Goal: Task Accomplishment & Management: Complete application form

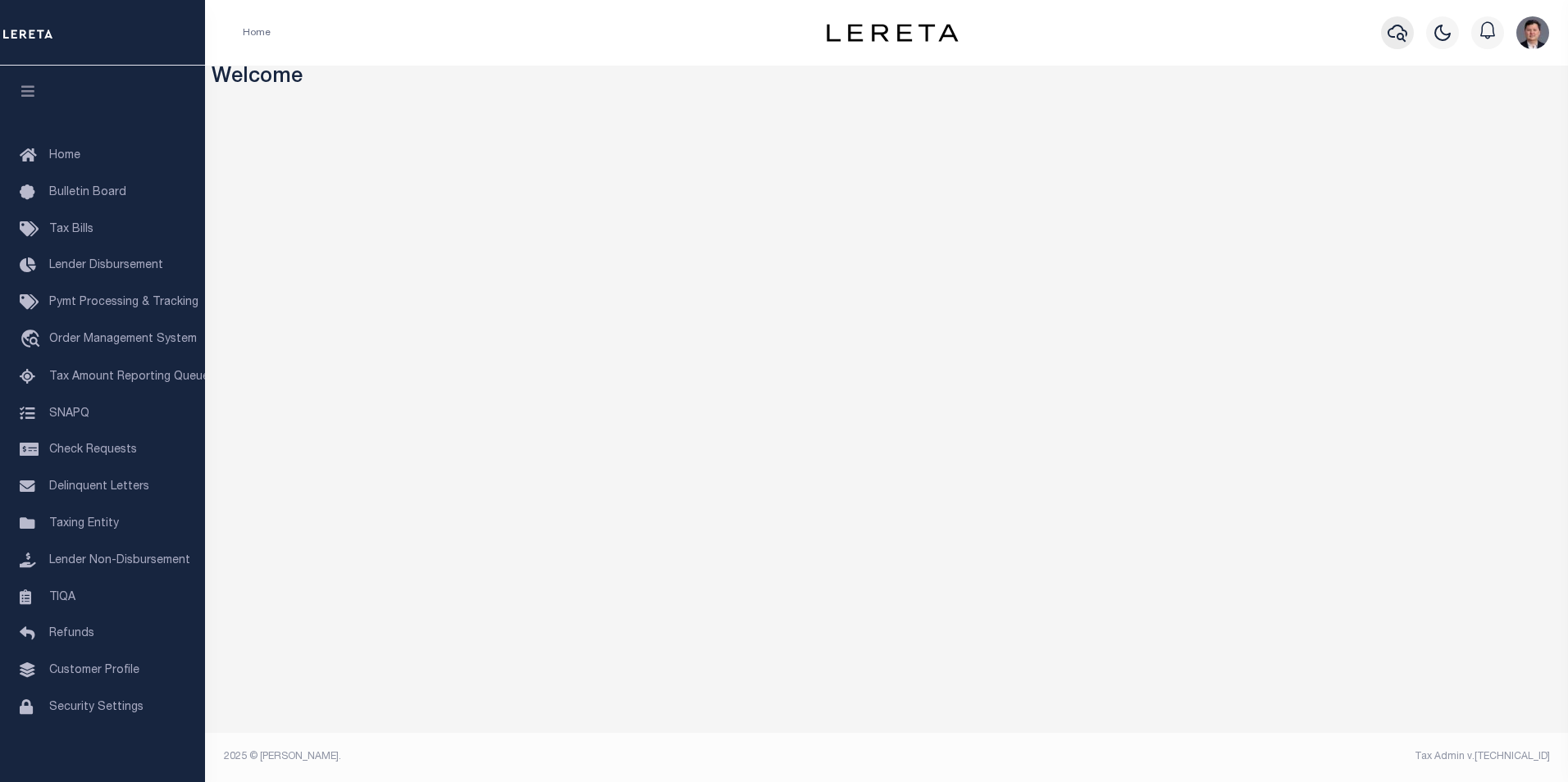
click at [1385, 32] on button "button" at bounding box center [1397, 32] width 33 height 33
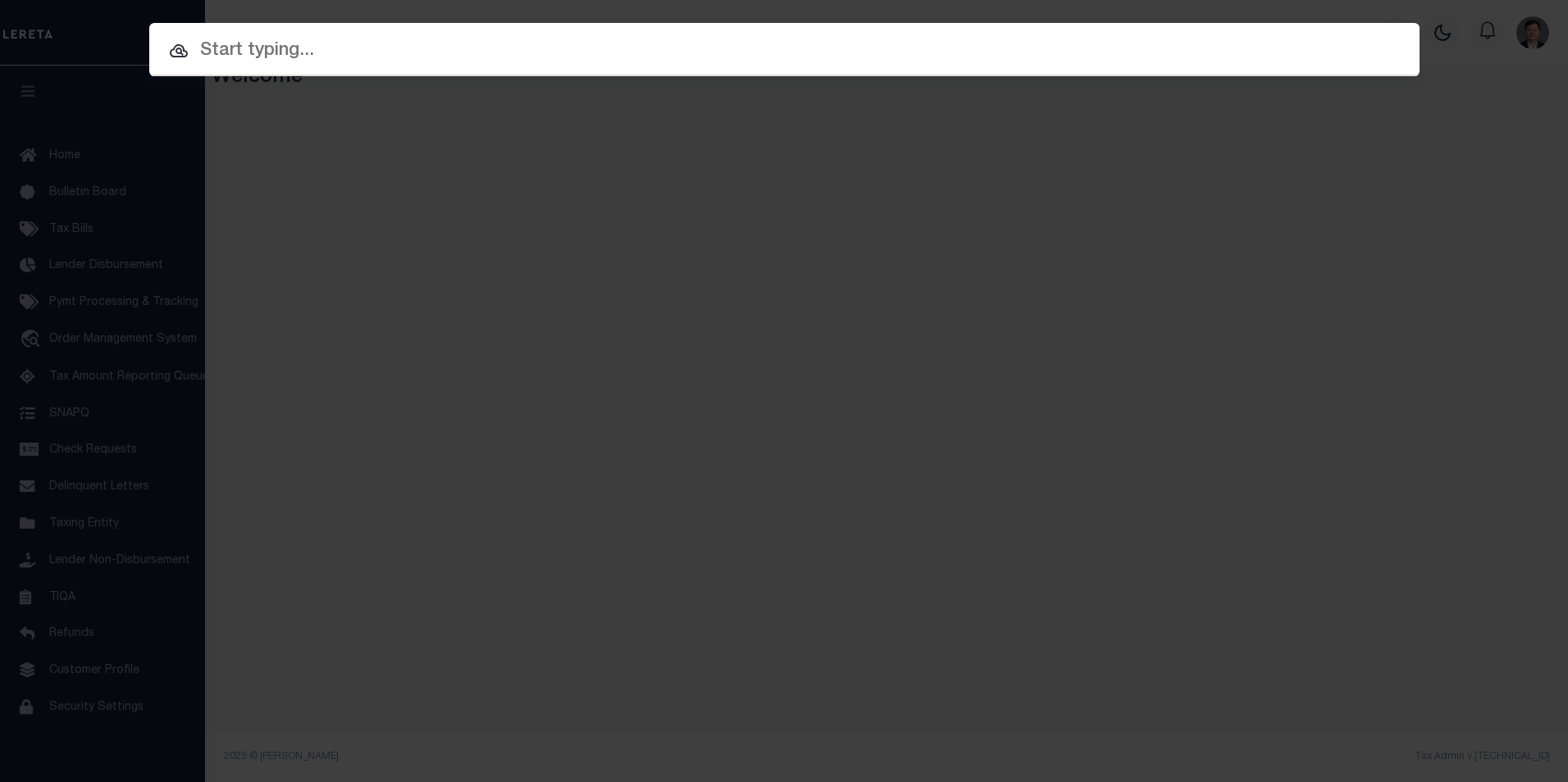
click at [265, 55] on input "text" at bounding box center [785, 51] width 1271 height 29
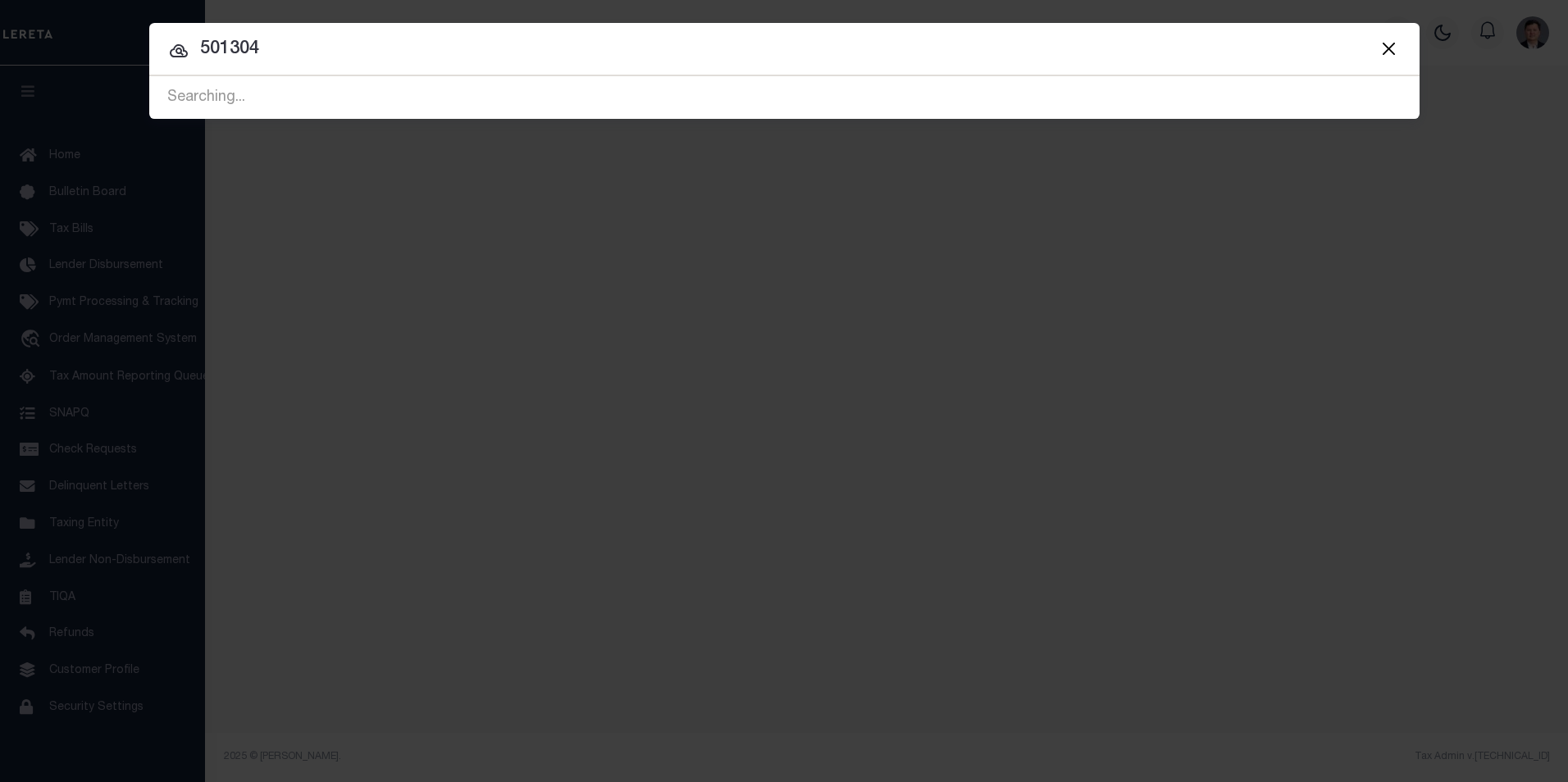
type input "501304"
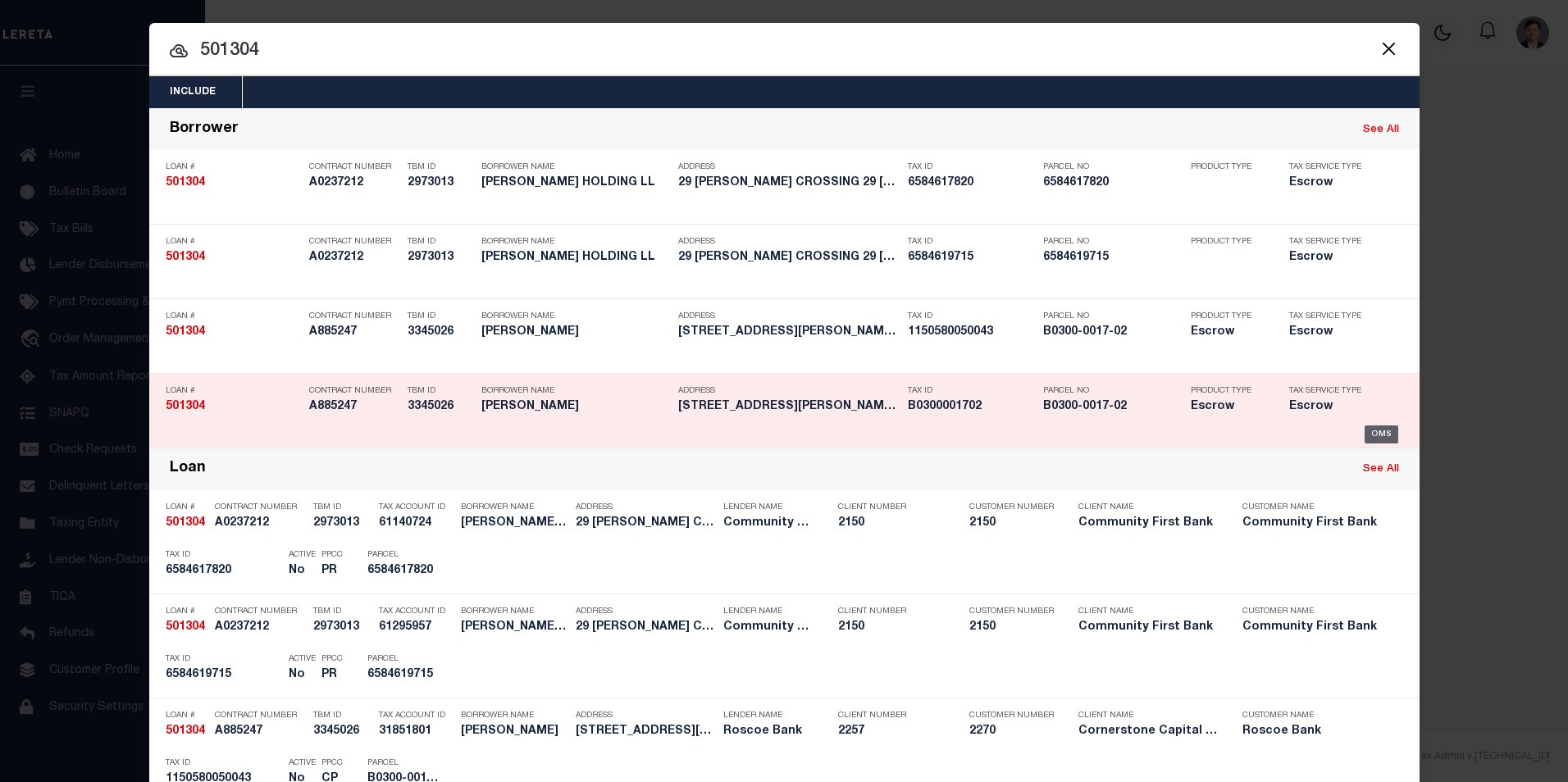
click at [1378, 437] on div "OMS" at bounding box center [1382, 434] width 34 height 18
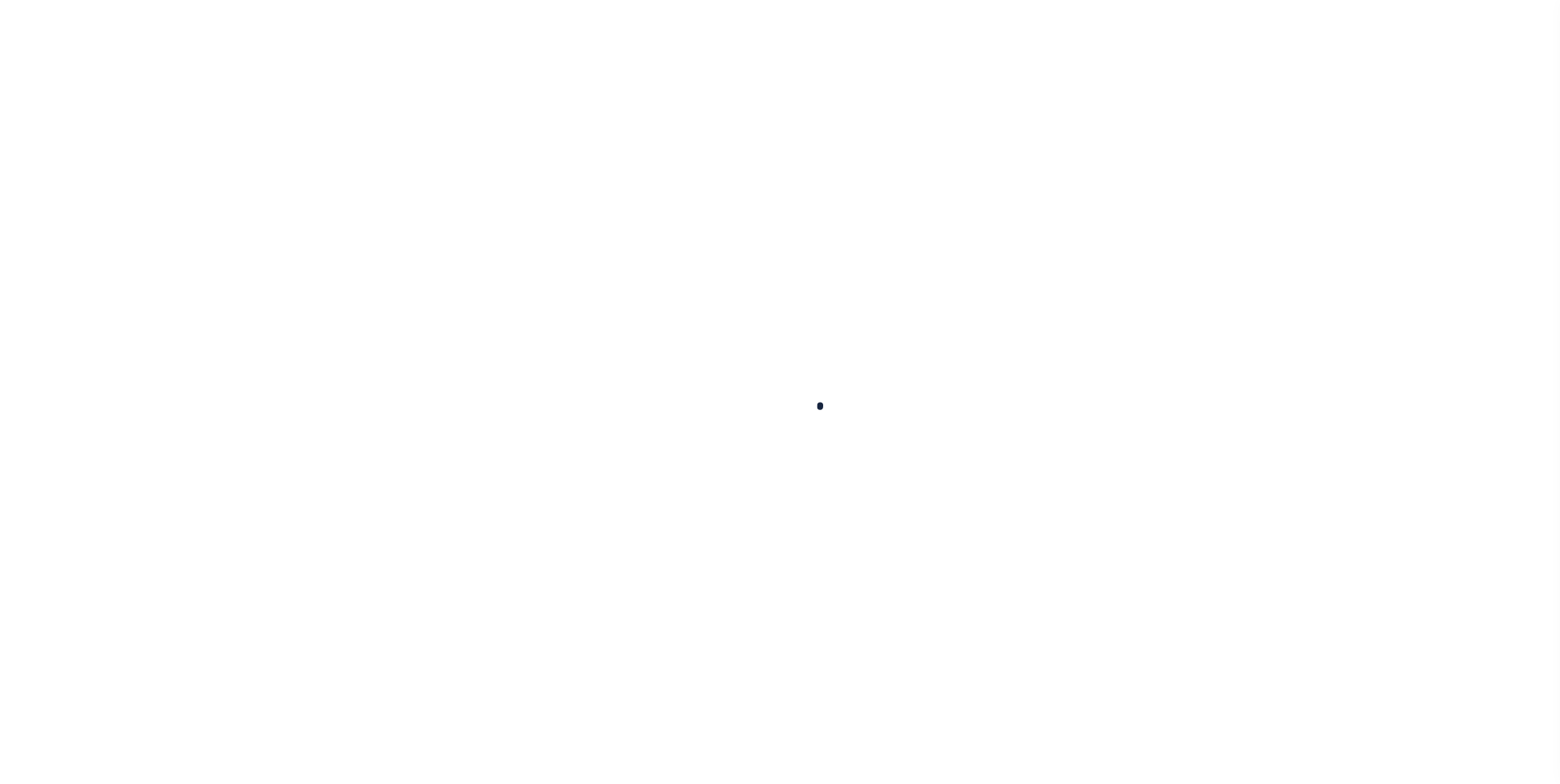
type input "501304"
type input "[PERSON_NAME]"
select select "False"
select select
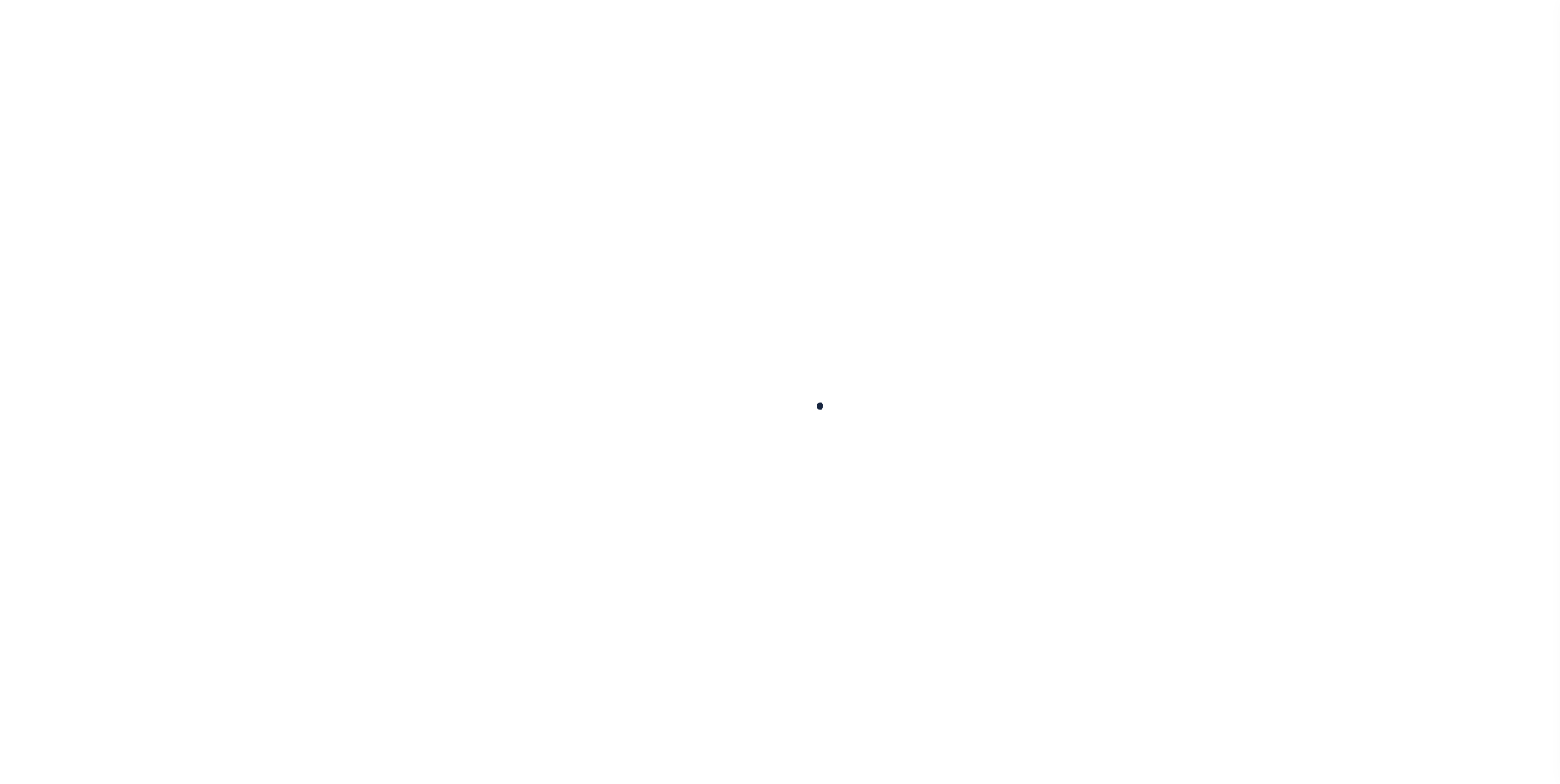
select select "Escrow"
type input "[STREET_ADDRESS]"
select select
type input "[PERSON_NAME] TX 79506"
type input "[GEOGRAPHIC_DATA]"
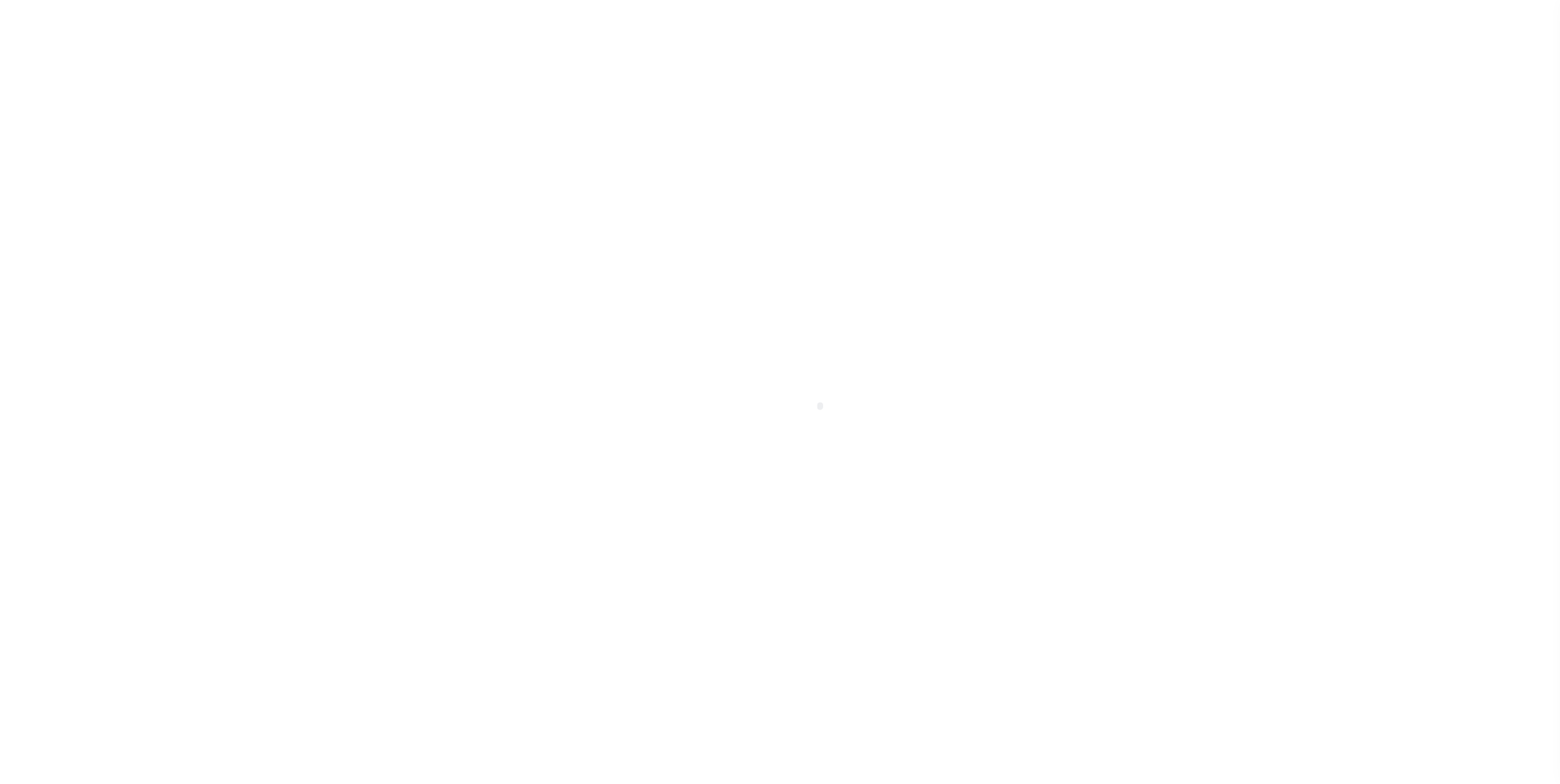
select select "49267"
select select "17140"
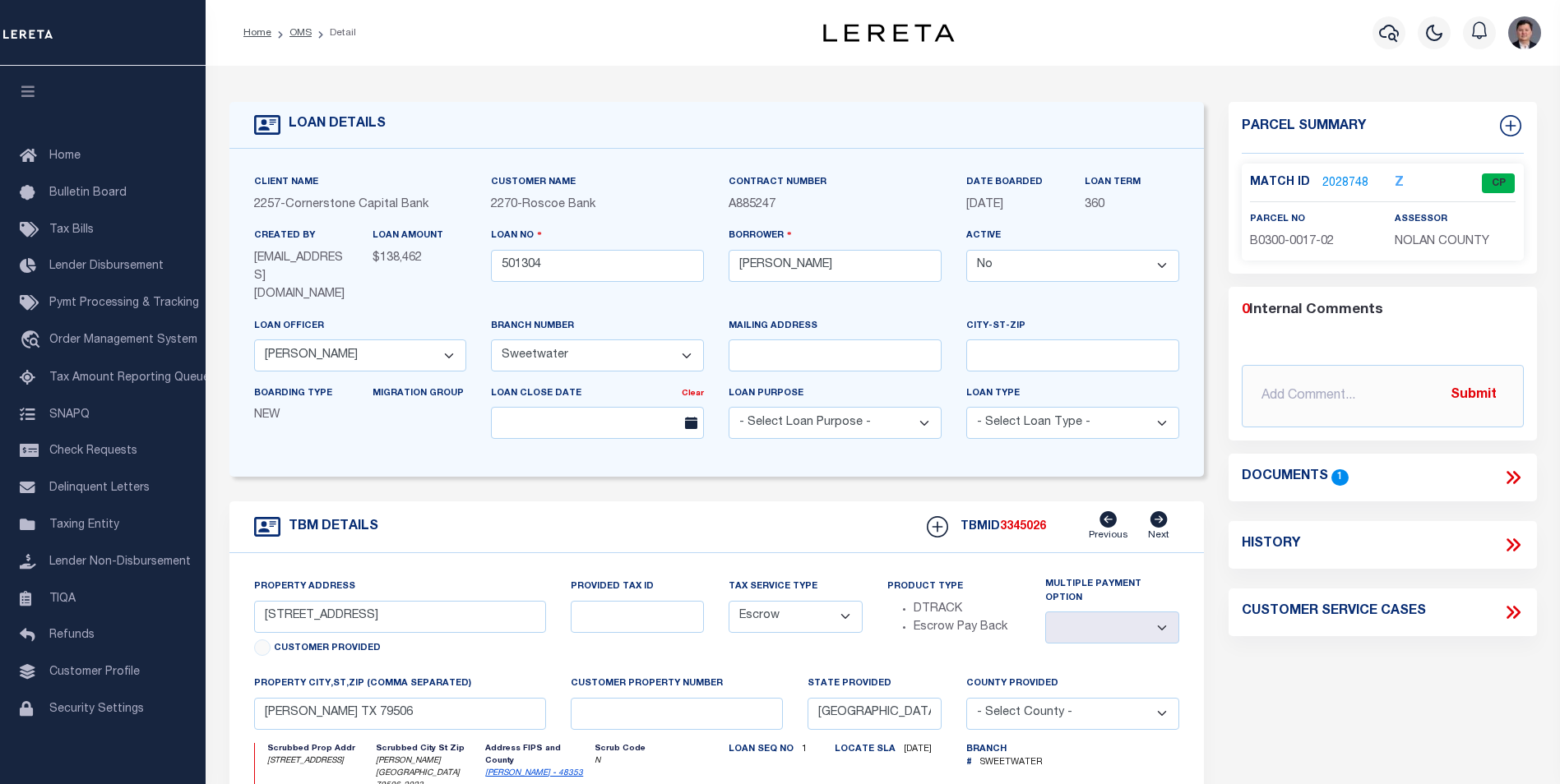
click at [1344, 181] on link "2028748" at bounding box center [1345, 184] width 46 height 17
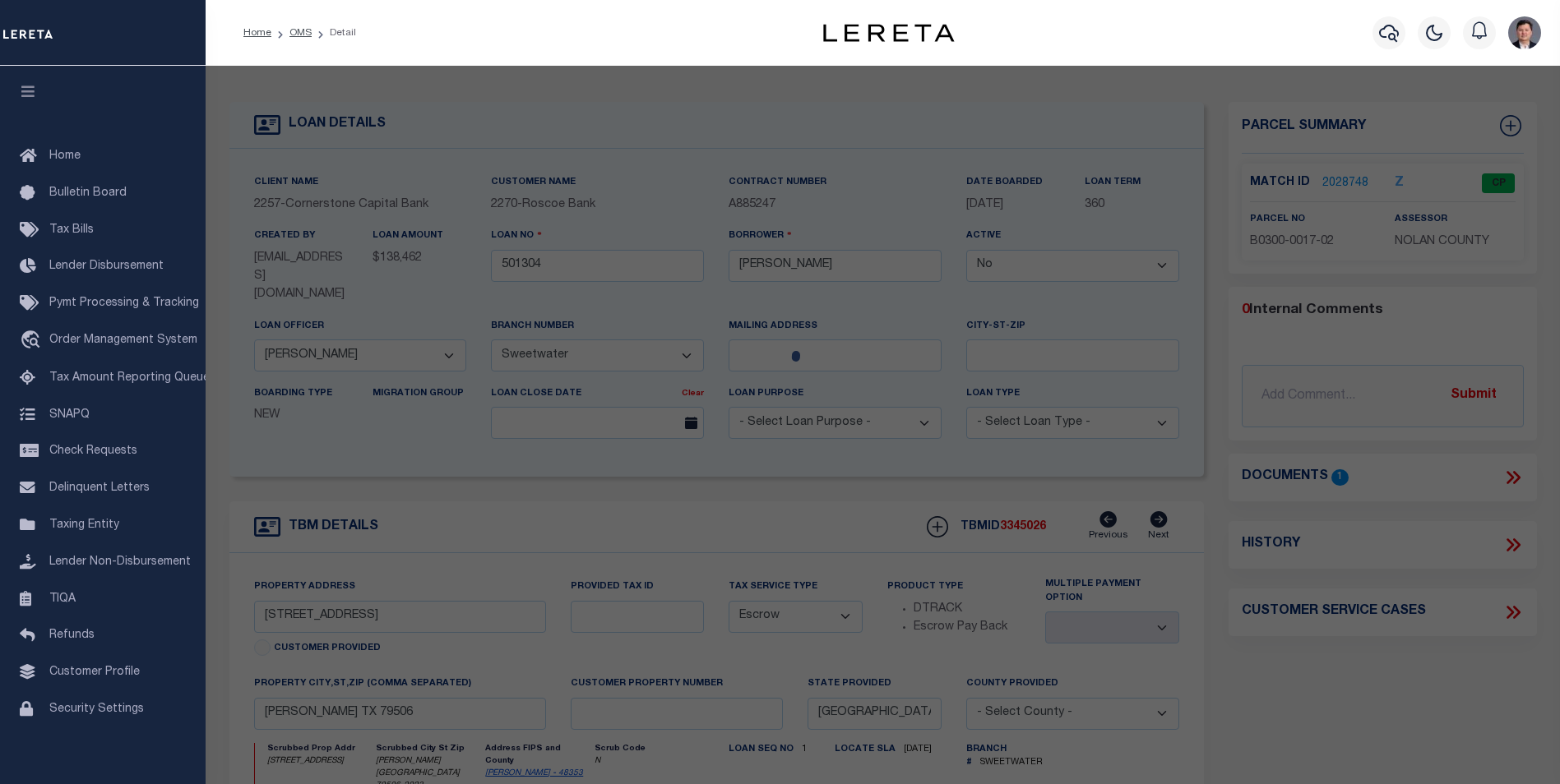
checkbox input "false"
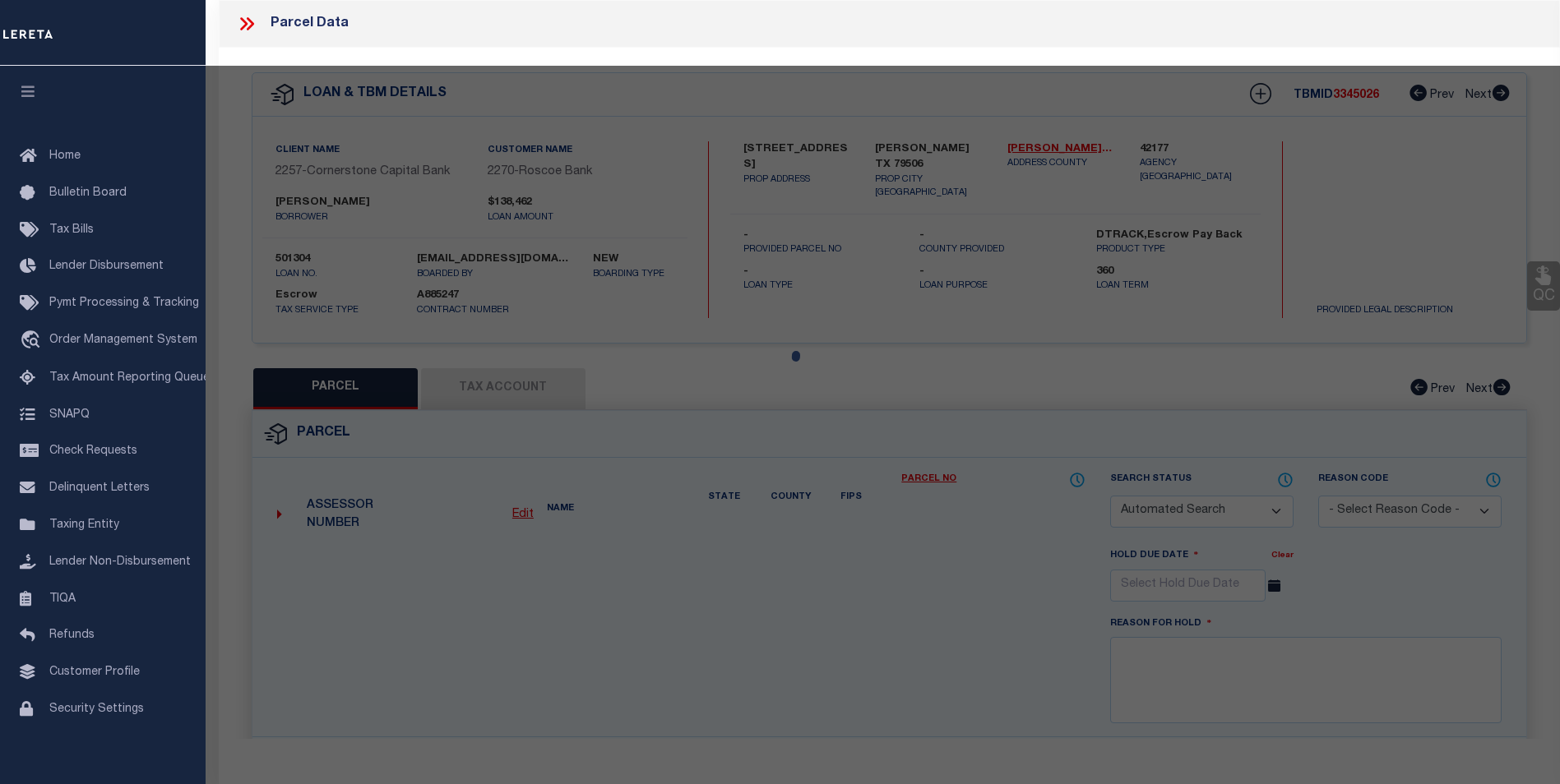
select select "CP"
type input "WHITE [PERSON_NAME] ET [PERSON_NAME]"
select select
type input "[STREET_ADDRESS]"
type input "[PERSON_NAME] [GEOGRAPHIC_DATA]"
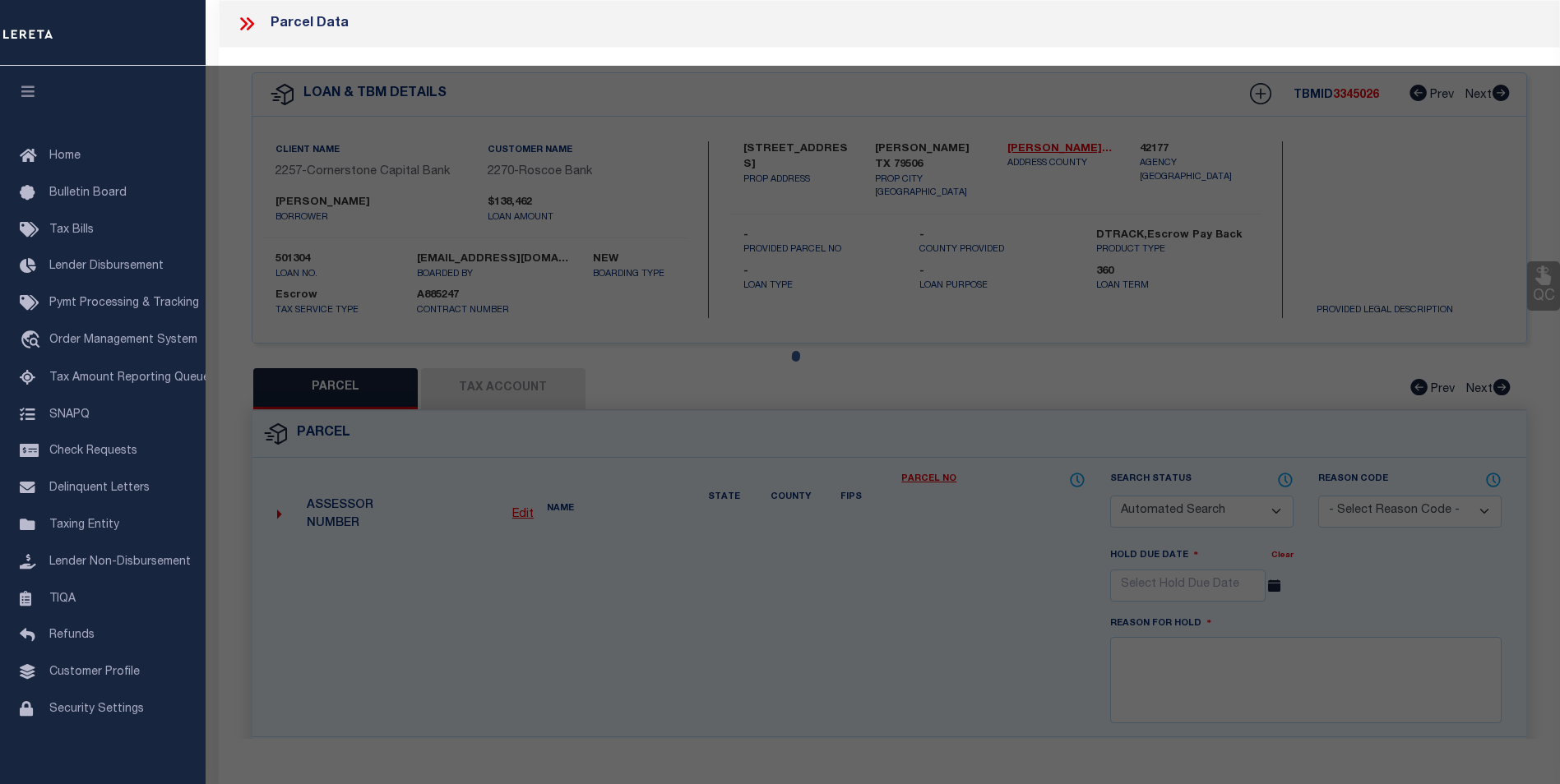
type textarea "ORIENT BLK 17 LOT E2 OF 12 & ALL 13"
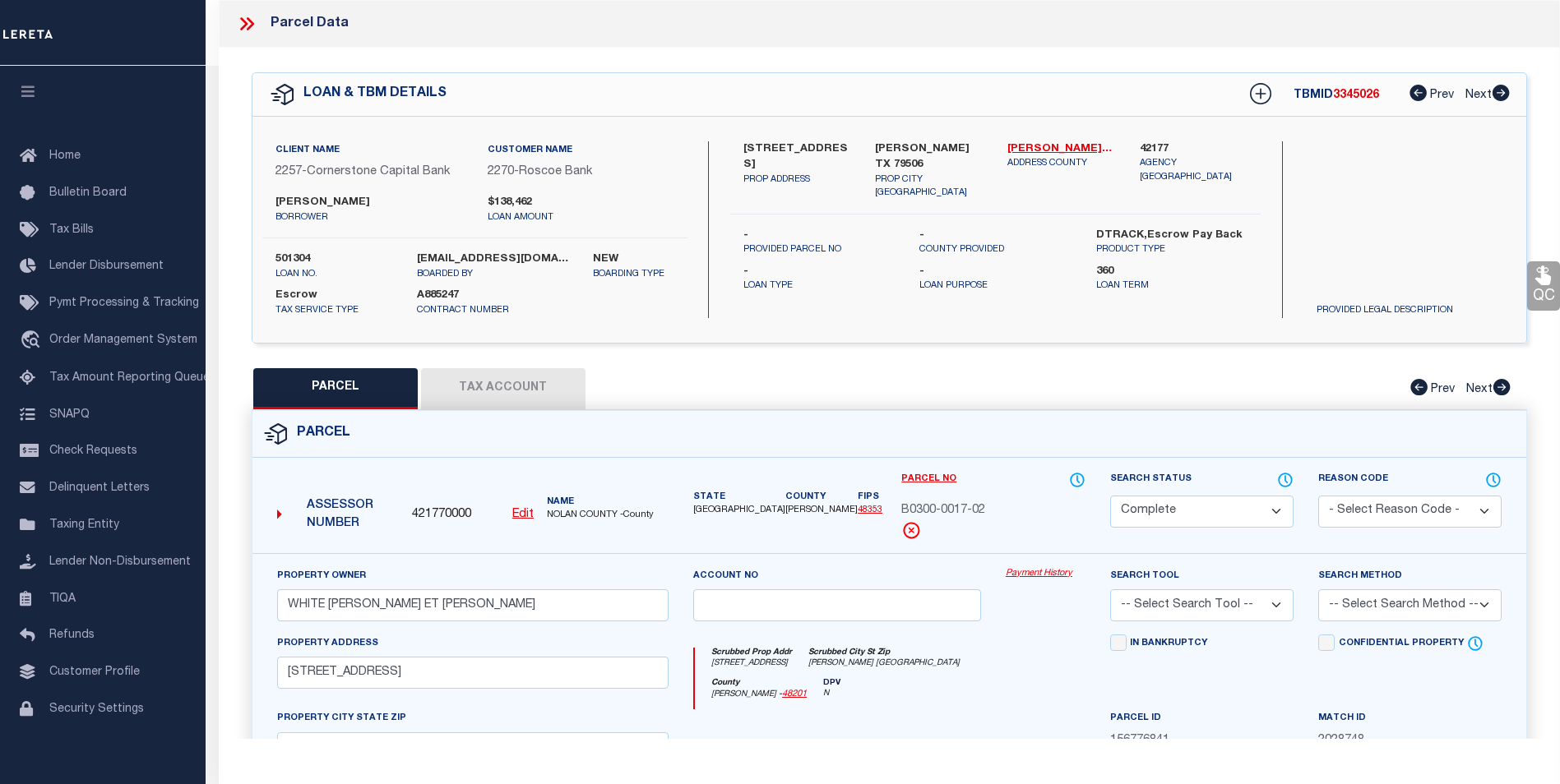
click at [502, 378] on button "Tax Account" at bounding box center [503, 389] width 164 height 42
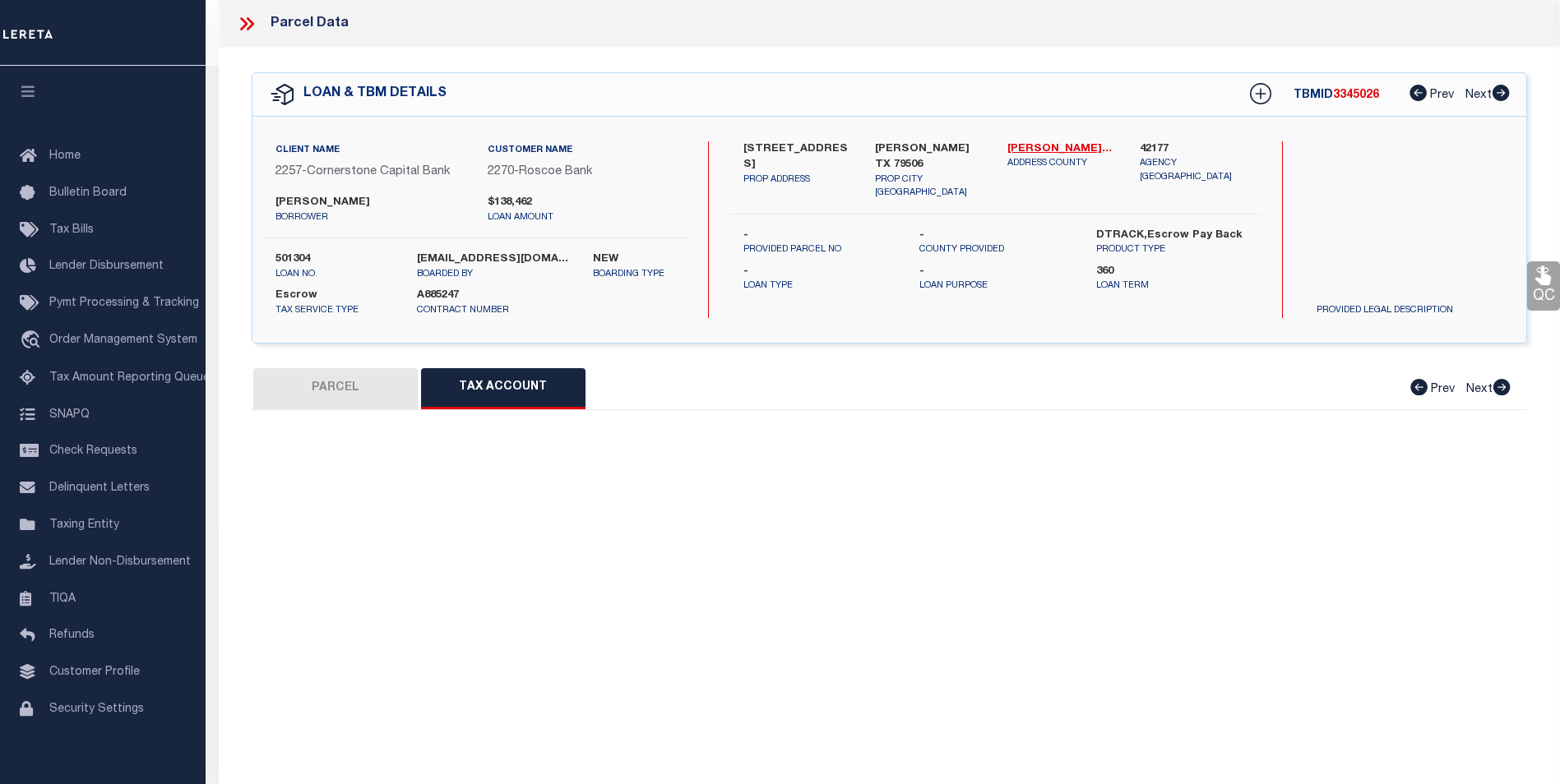
select select "100"
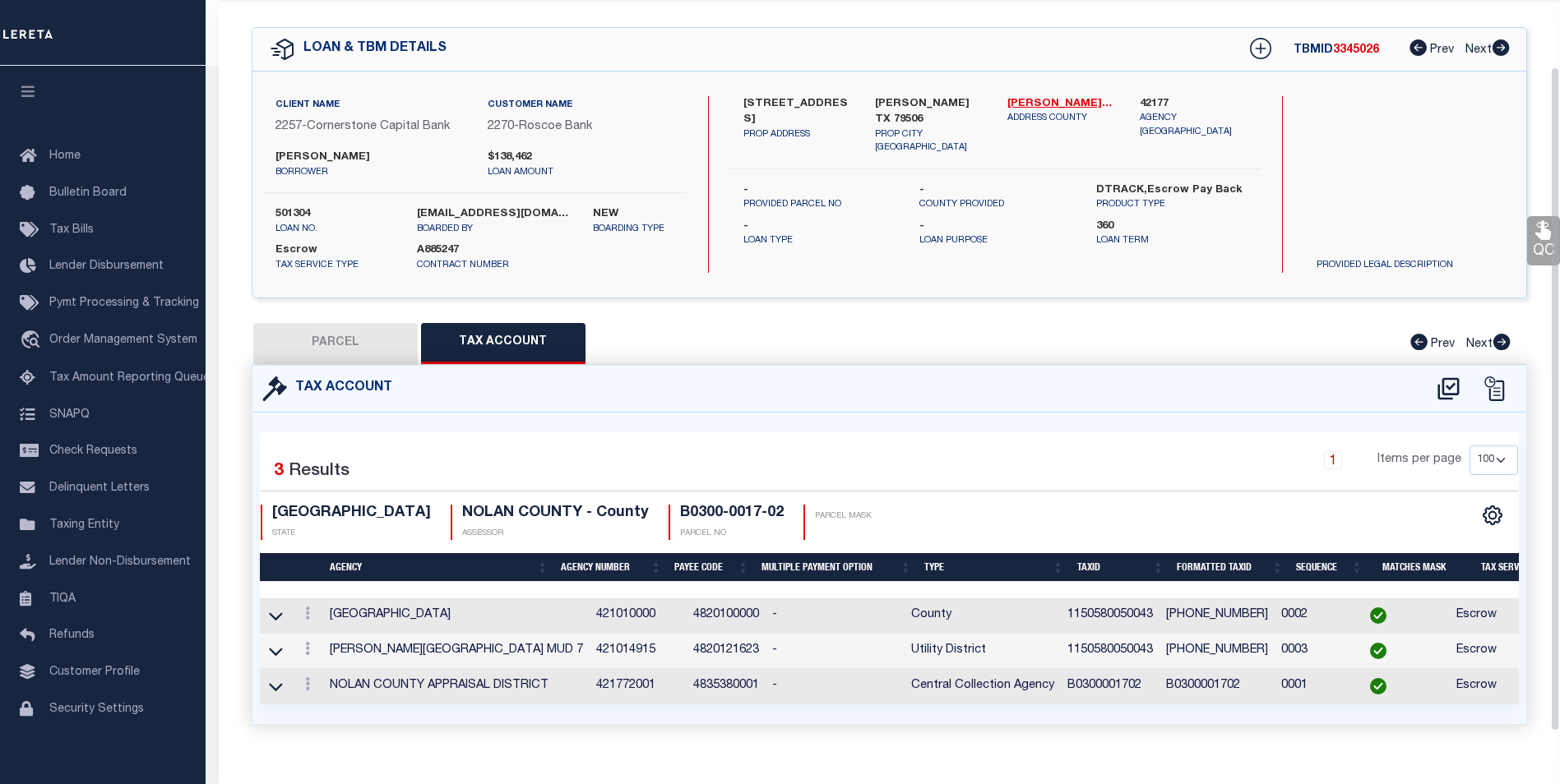
scroll to position [82, 0]
